Goal: Task Accomplishment & Management: Manage account settings

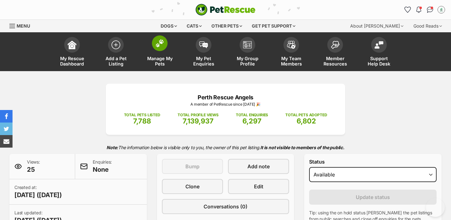
click at [158, 45] on img at bounding box center [159, 43] width 9 height 8
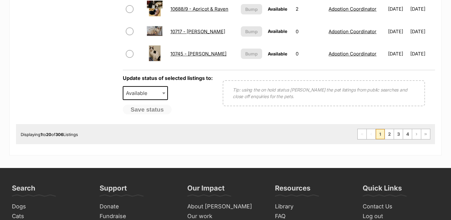
scroll to position [549, 0]
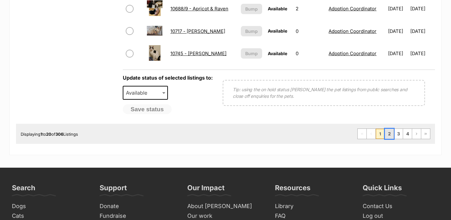
click at [388, 132] on link "2" at bounding box center [389, 134] width 9 height 10
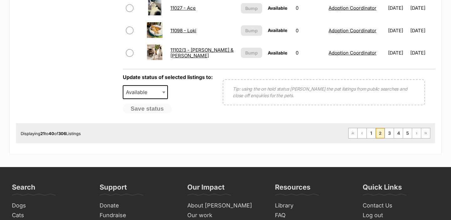
scroll to position [553, 0]
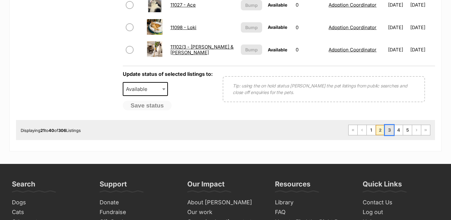
click at [391, 132] on link "3" at bounding box center [389, 130] width 9 height 10
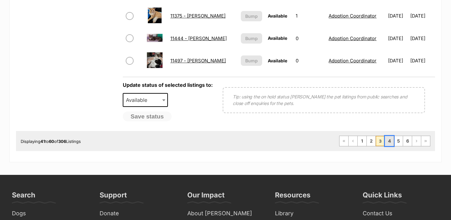
click at [389, 141] on link "4" at bounding box center [389, 141] width 9 height 10
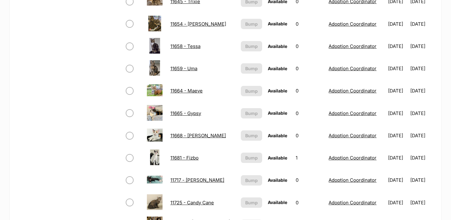
scroll to position [565, 0]
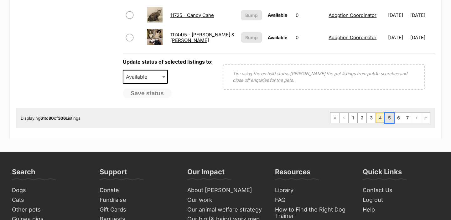
click at [389, 122] on link "5" at bounding box center [389, 118] width 9 height 10
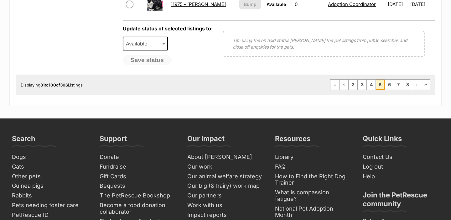
scroll to position [597, 0]
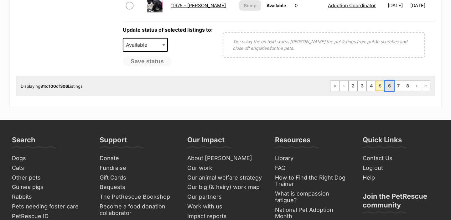
click at [388, 82] on link "6" at bounding box center [389, 86] width 9 height 10
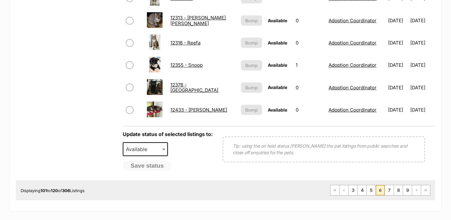
scroll to position [493, 0]
click at [391, 193] on link "7" at bounding box center [389, 190] width 9 height 10
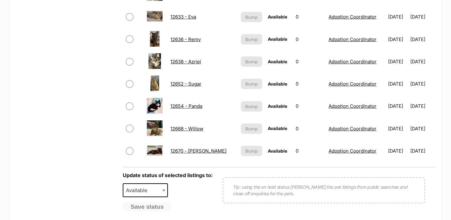
scroll to position [472, 0]
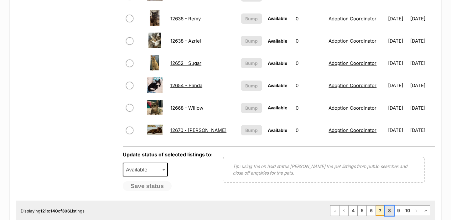
click at [390, 211] on link "8" at bounding box center [389, 211] width 9 height 10
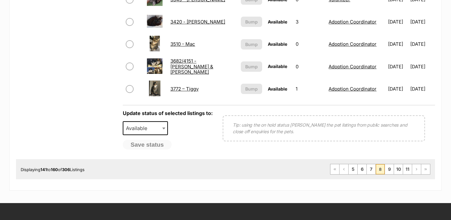
scroll to position [513, 0]
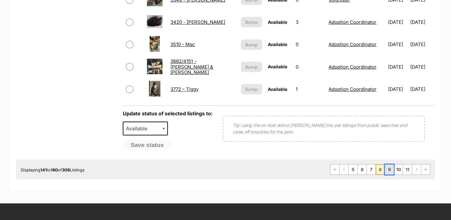
click at [390, 168] on link "9" at bounding box center [389, 169] width 9 height 10
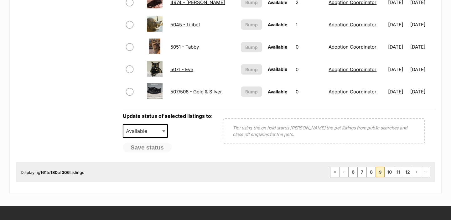
scroll to position [512, 0]
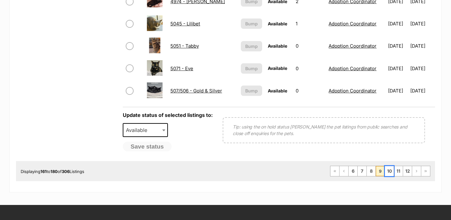
click at [390, 168] on link "10" at bounding box center [389, 171] width 9 height 10
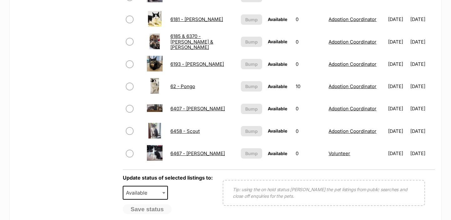
scroll to position [500, 0]
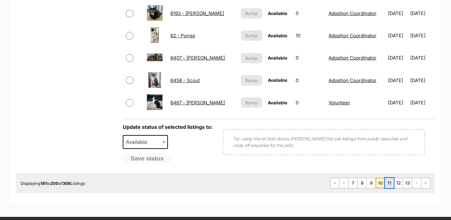
click at [390, 181] on link "11" at bounding box center [389, 183] width 9 height 10
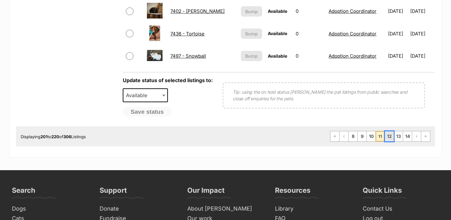
click at [390, 133] on link "12" at bounding box center [389, 136] width 9 height 10
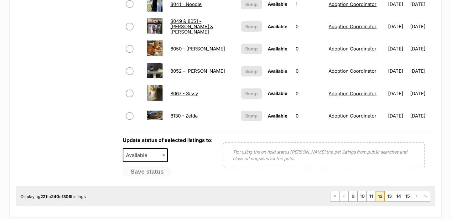
scroll to position [492, 0]
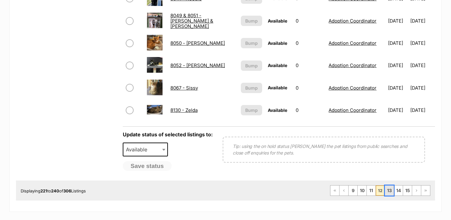
click at [389, 190] on link "13" at bounding box center [389, 190] width 9 height 10
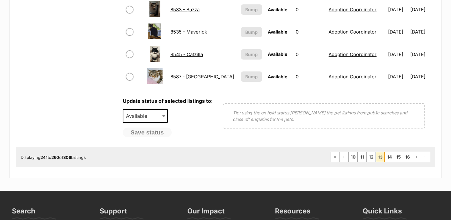
scroll to position [529, 0]
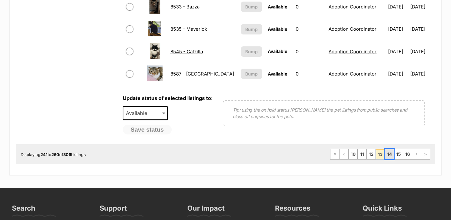
click at [391, 155] on link "14" at bounding box center [389, 154] width 9 height 10
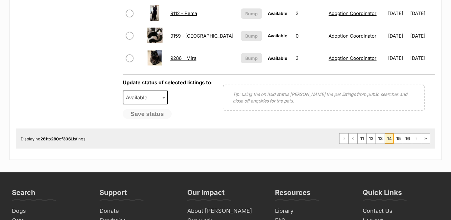
scroll to position [608, 0]
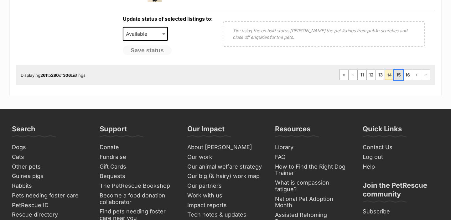
click at [399, 75] on link "15" at bounding box center [398, 75] width 9 height 10
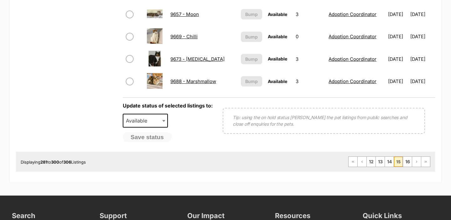
scroll to position [525, 0]
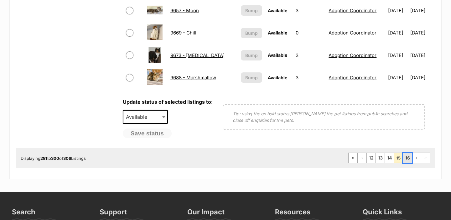
click at [407, 153] on link "16" at bounding box center [407, 158] width 9 height 10
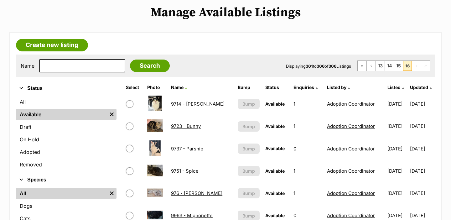
scroll to position [6, 0]
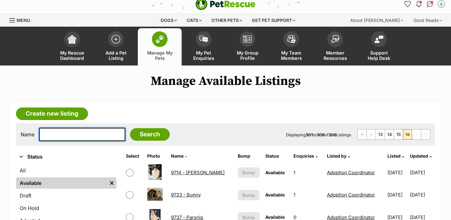
click at [83, 134] on input "text" at bounding box center [82, 134] width 86 height 13
type input "jun"
click at [130, 128] on input "Search" at bounding box center [150, 134] width 40 height 13
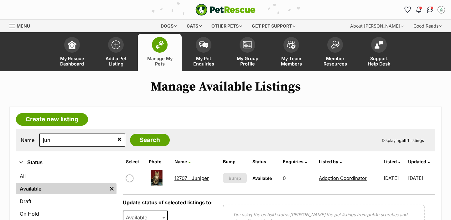
click at [191, 177] on link "12707 - Juniper" at bounding box center [192, 178] width 34 height 6
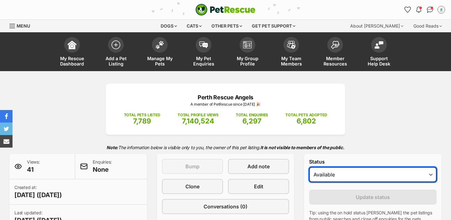
click at [331, 176] on select "Draft Available On hold Adopted" at bounding box center [373, 174] width 128 height 15
select select "rehomed"
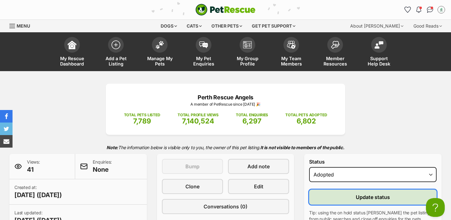
click at [333, 195] on button "Update status" at bounding box center [373, 197] width 128 height 15
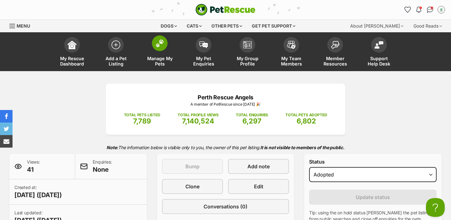
click at [163, 52] on link "Manage My Pets" at bounding box center [160, 52] width 44 height 37
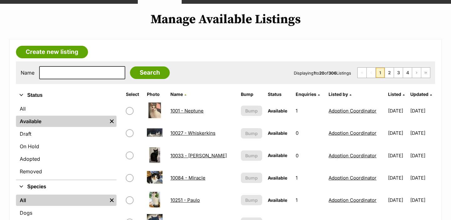
scroll to position [67, 0]
